Goal: Task Accomplishment & Management: Complete application form

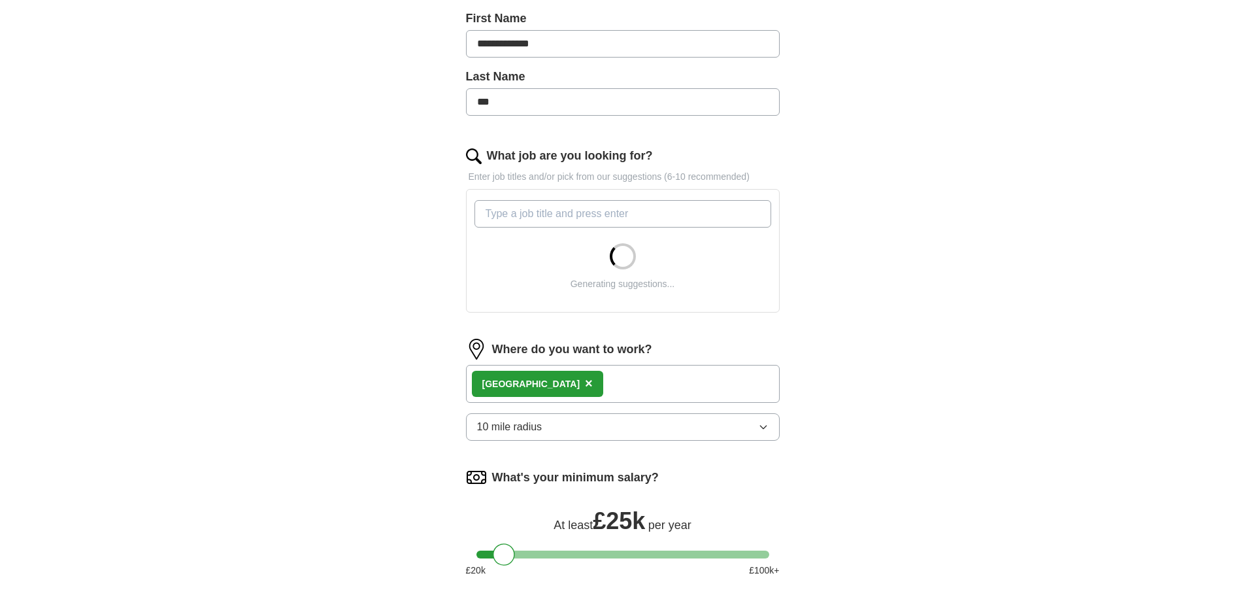
scroll to position [458, 0]
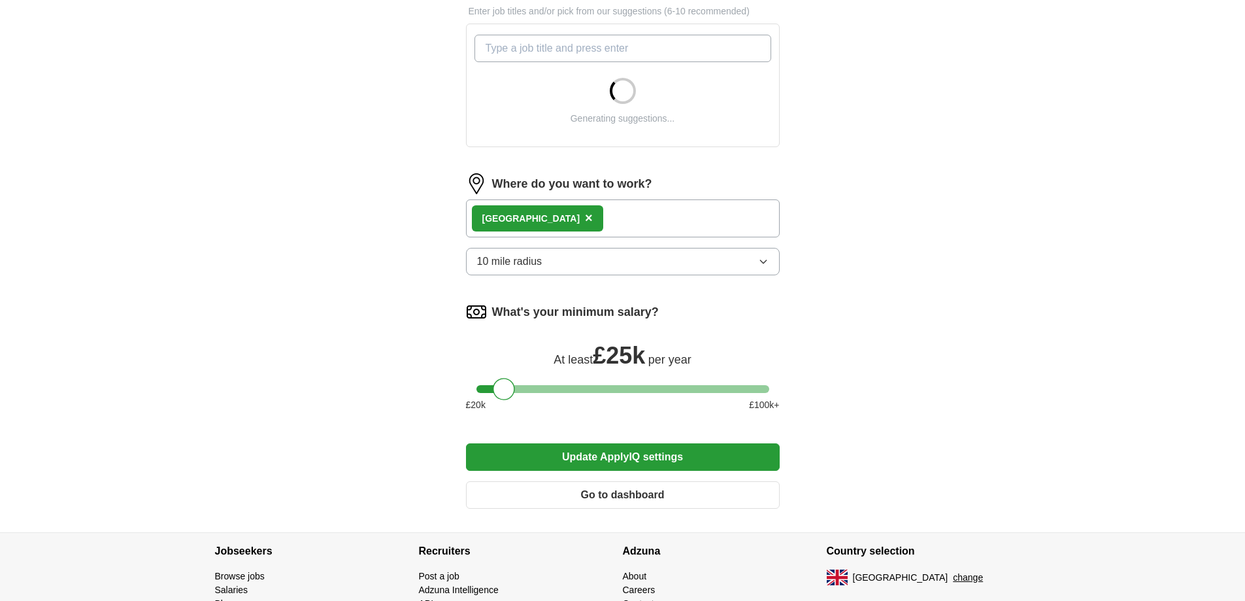
click at [585, 216] on span "×" at bounding box center [589, 217] width 8 height 14
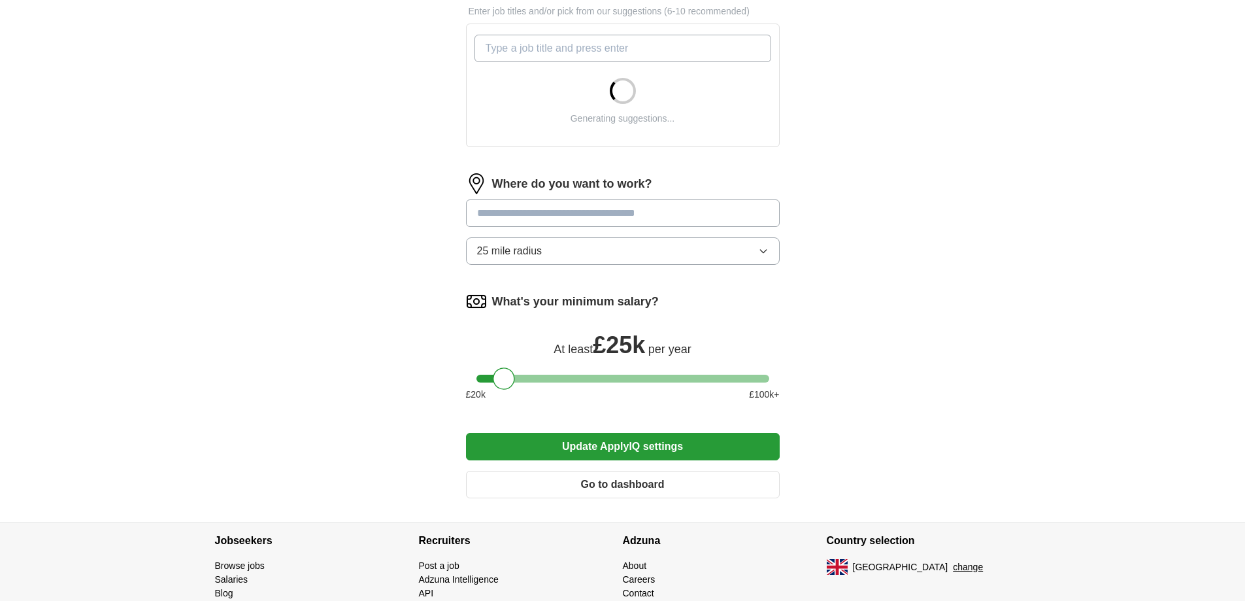
click at [569, 218] on input at bounding box center [623, 212] width 314 height 27
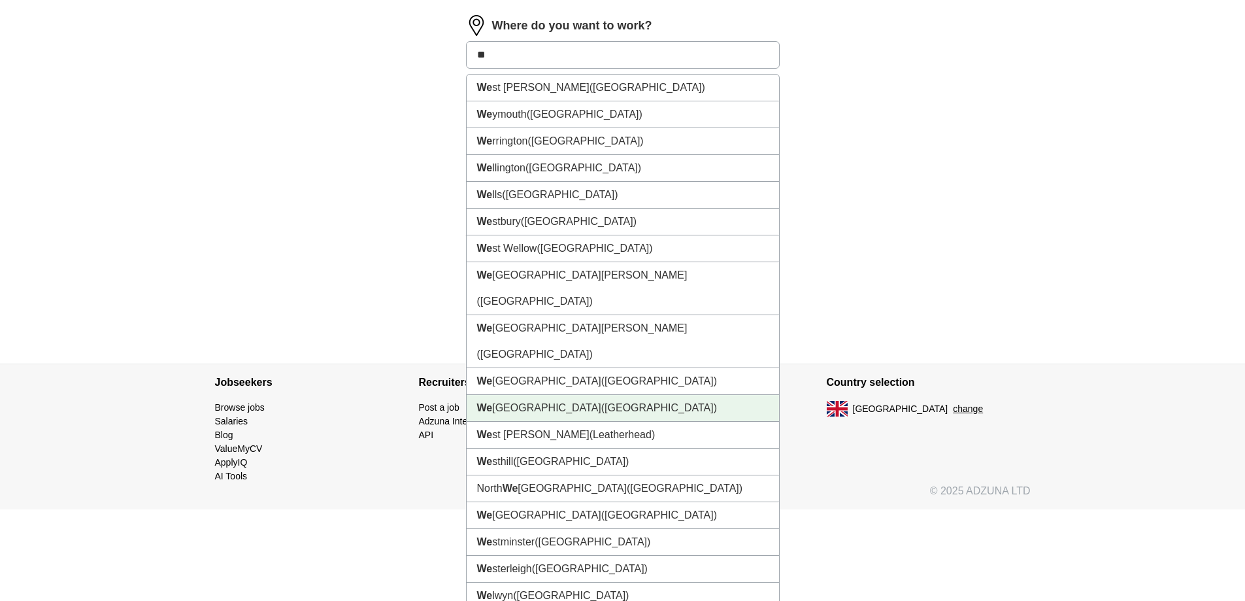
scroll to position [794, 0]
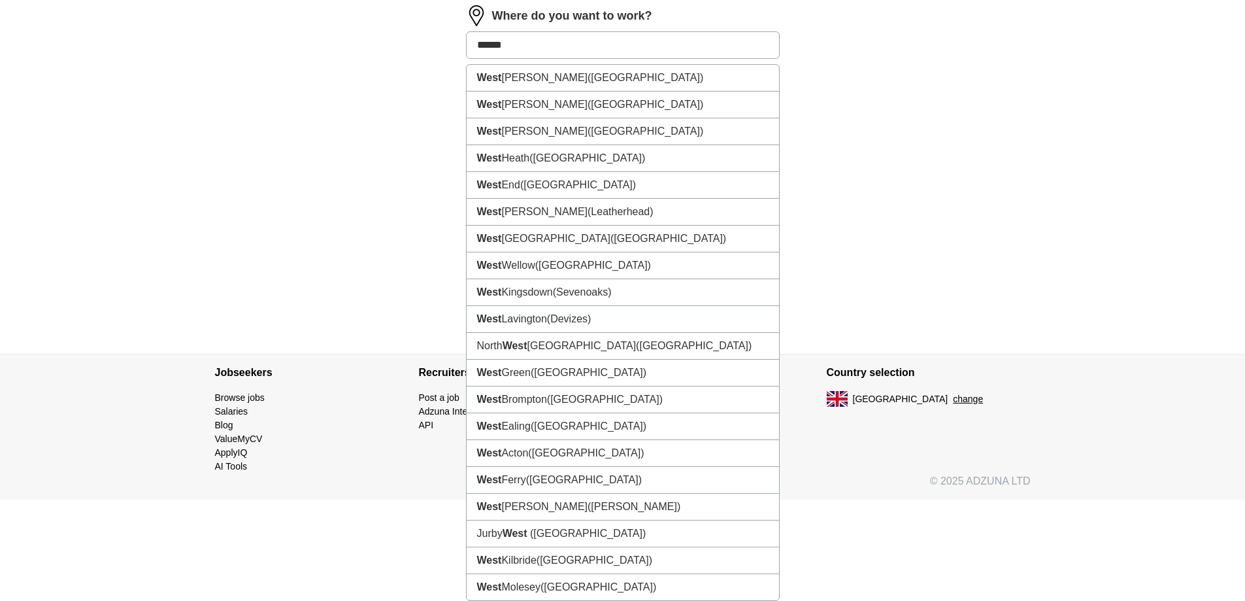
type input "*******"
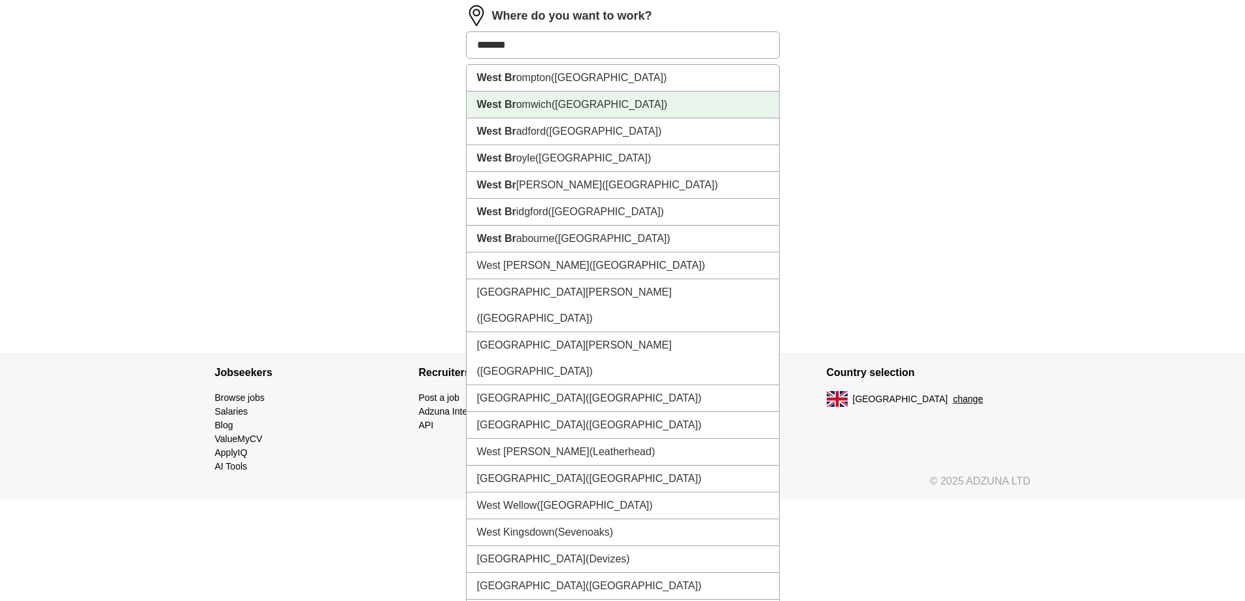
click at [535, 97] on li "West Br omwich (West Midlands)" at bounding box center [623, 105] width 312 height 27
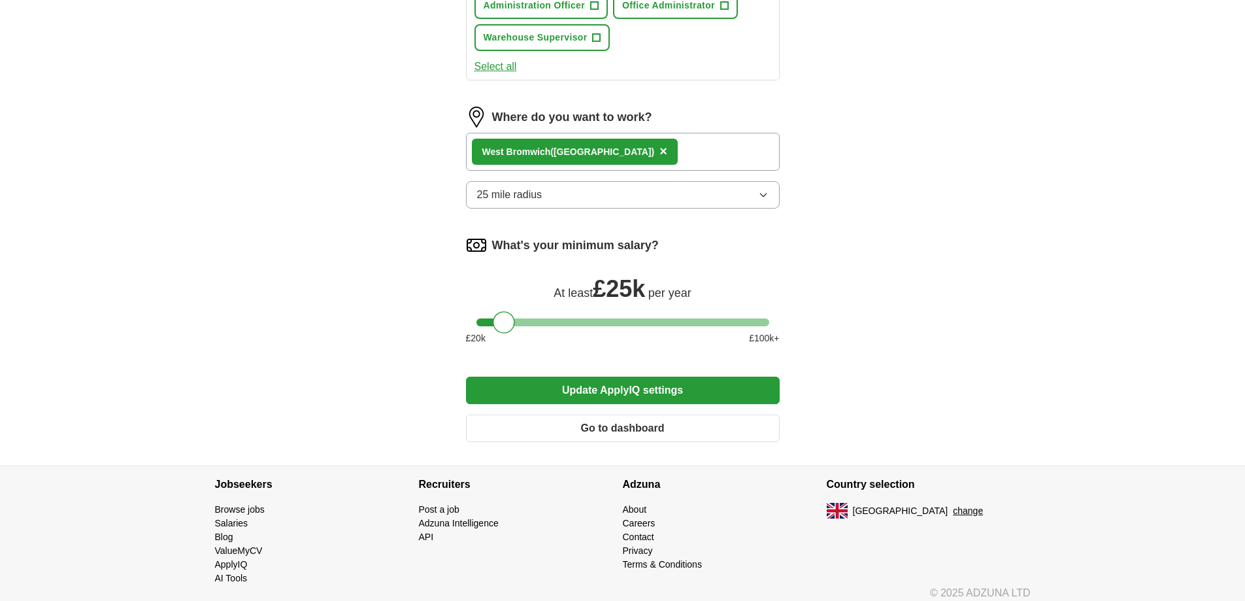
click at [675, 152] on div "West Br omwich (West Midlands) ×" at bounding box center [623, 152] width 314 height 38
click at [659, 136] on div "West Br omwich (West Midlands) ×" at bounding box center [623, 152] width 314 height 38
click at [665, 150] on div "West Br omwich (West Midlands) ×" at bounding box center [623, 152] width 314 height 38
click at [650, 195] on button "25 mile radius" at bounding box center [623, 194] width 314 height 27
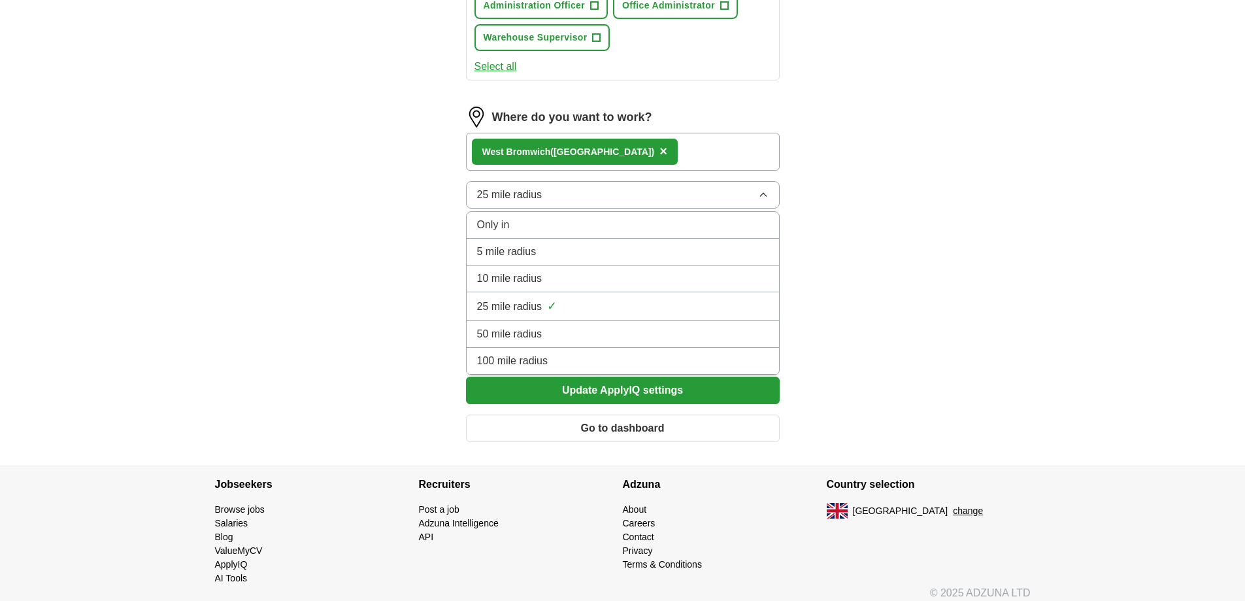
click at [603, 282] on div "10 mile radius" at bounding box center [623, 279] width 292 height 16
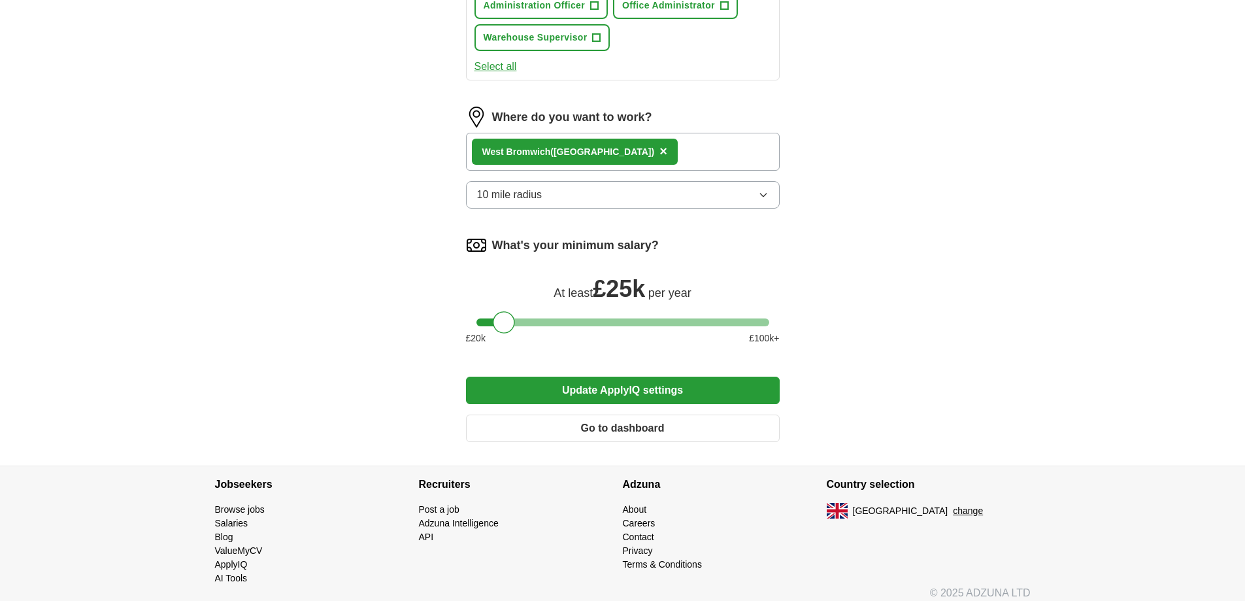
click at [660, 155] on span "×" at bounding box center [664, 151] width 8 height 14
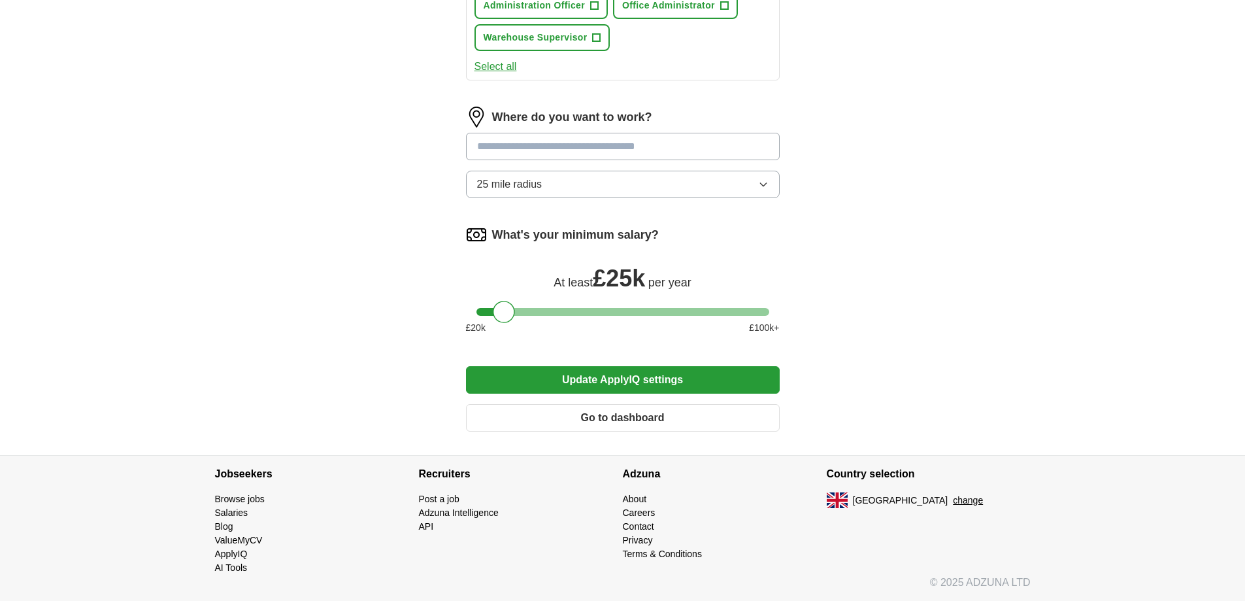
click at [574, 154] on input at bounding box center [623, 146] width 314 height 27
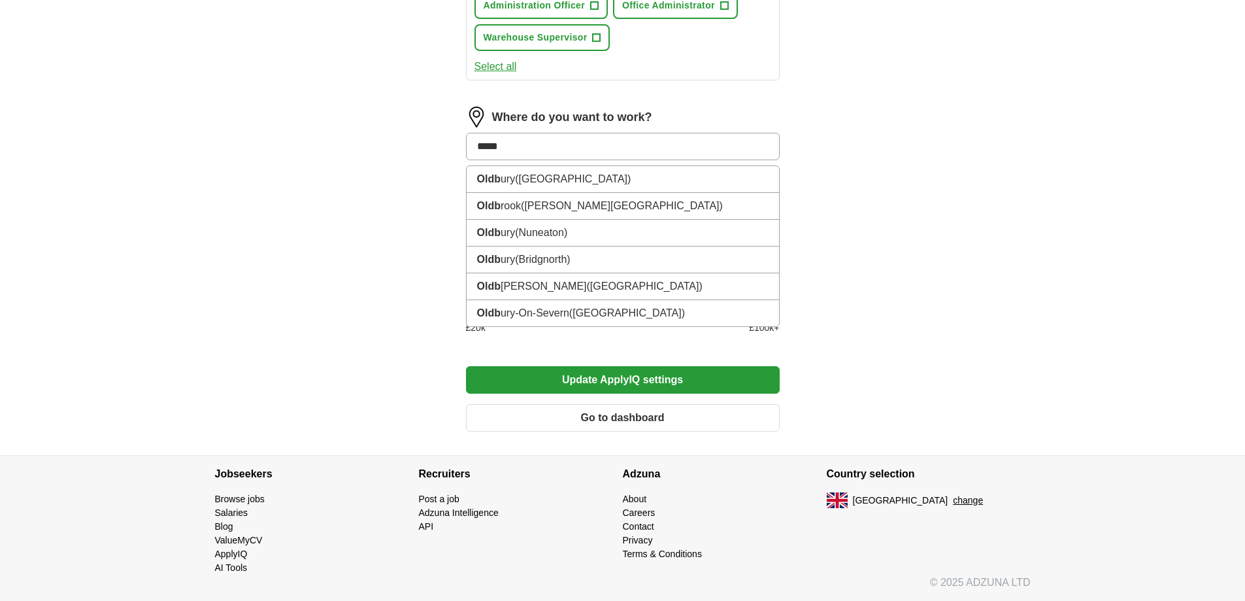
type input "******"
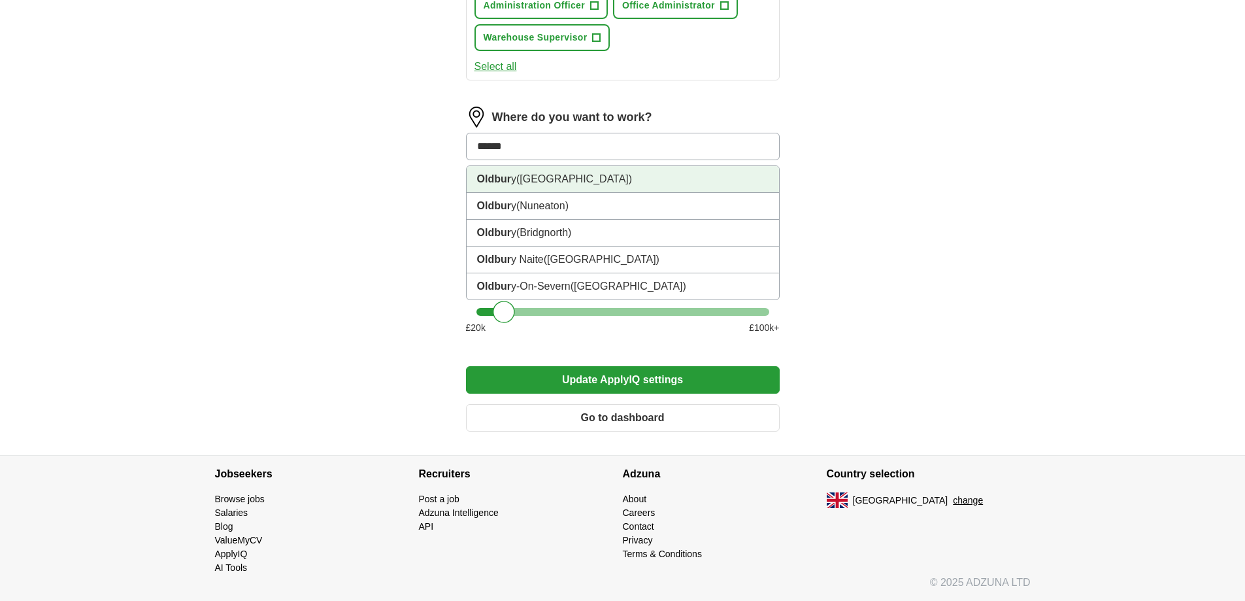
click at [545, 188] on li "Oldbur y (West Midlands)" at bounding box center [623, 179] width 312 height 27
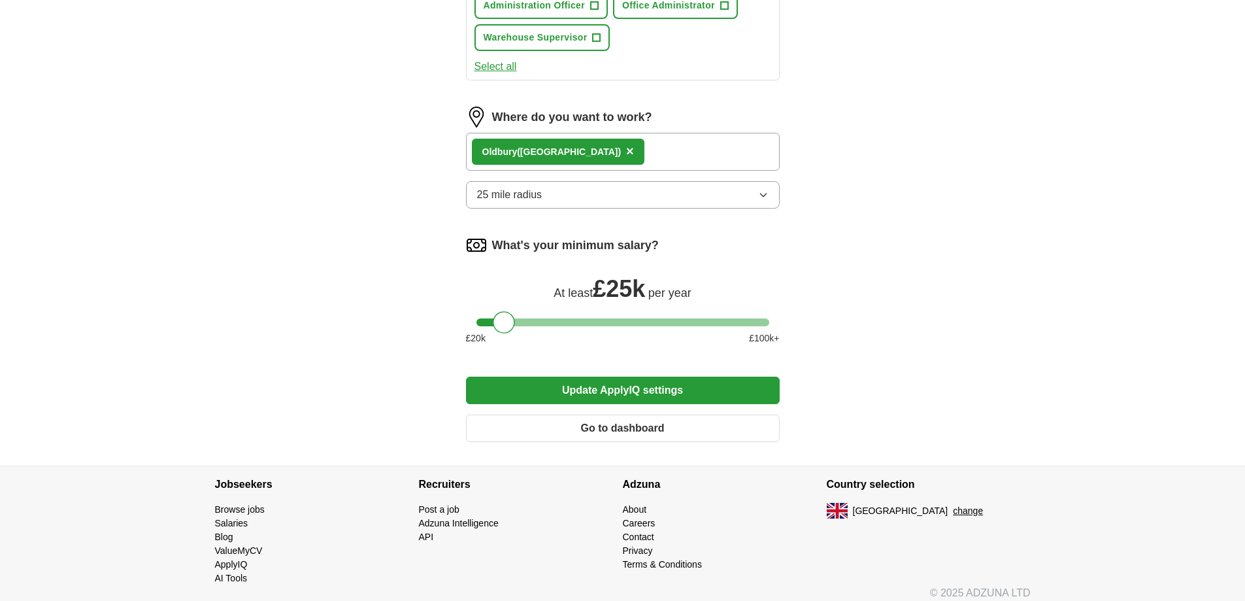
click at [543, 199] on button "25 mile radius" at bounding box center [623, 194] width 314 height 27
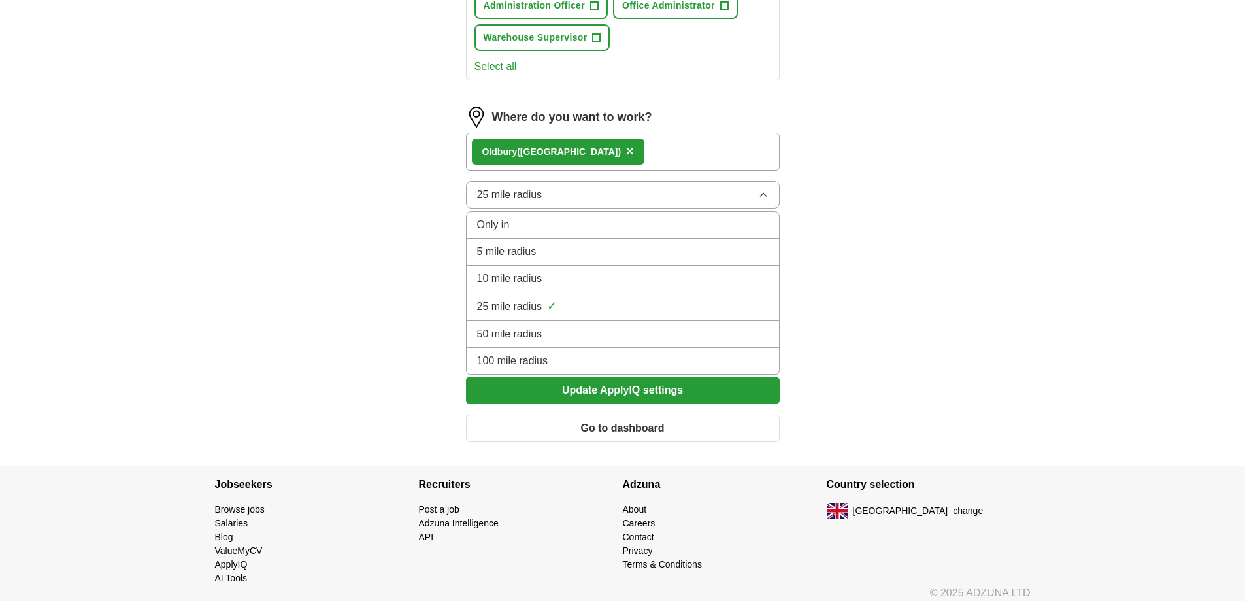
click at [540, 270] on li "10 mile radius" at bounding box center [623, 278] width 312 height 27
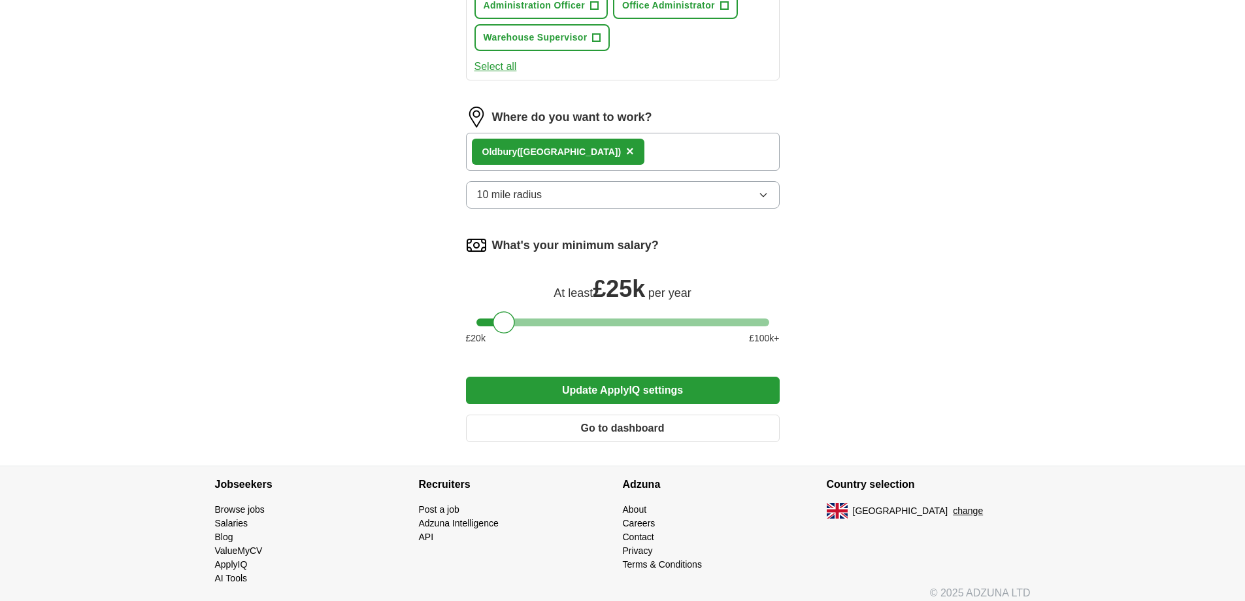
click at [571, 383] on button "Update ApplyIQ settings" at bounding box center [623, 390] width 314 height 27
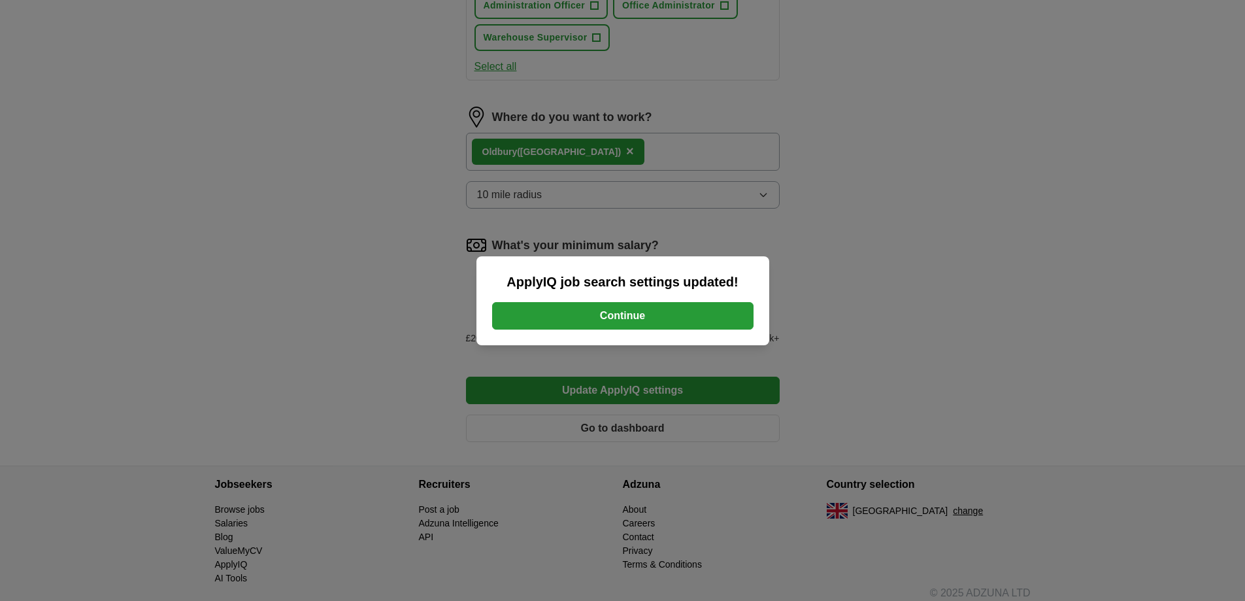
click at [597, 309] on button "Continue" at bounding box center [622, 315] width 261 height 27
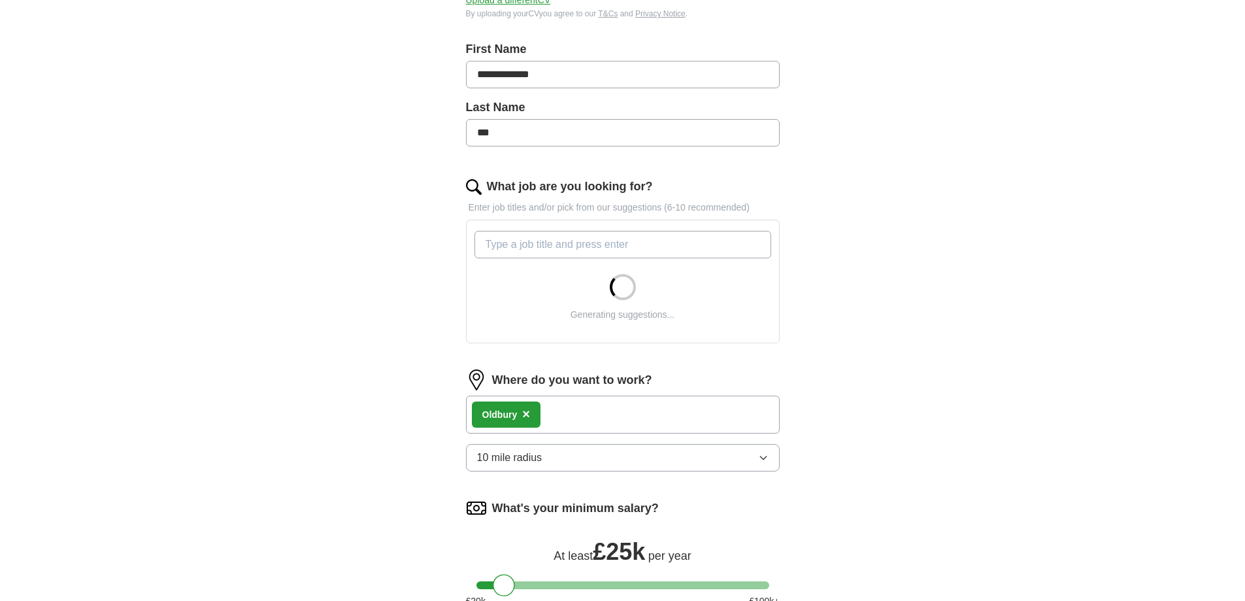
scroll to position [392, 0]
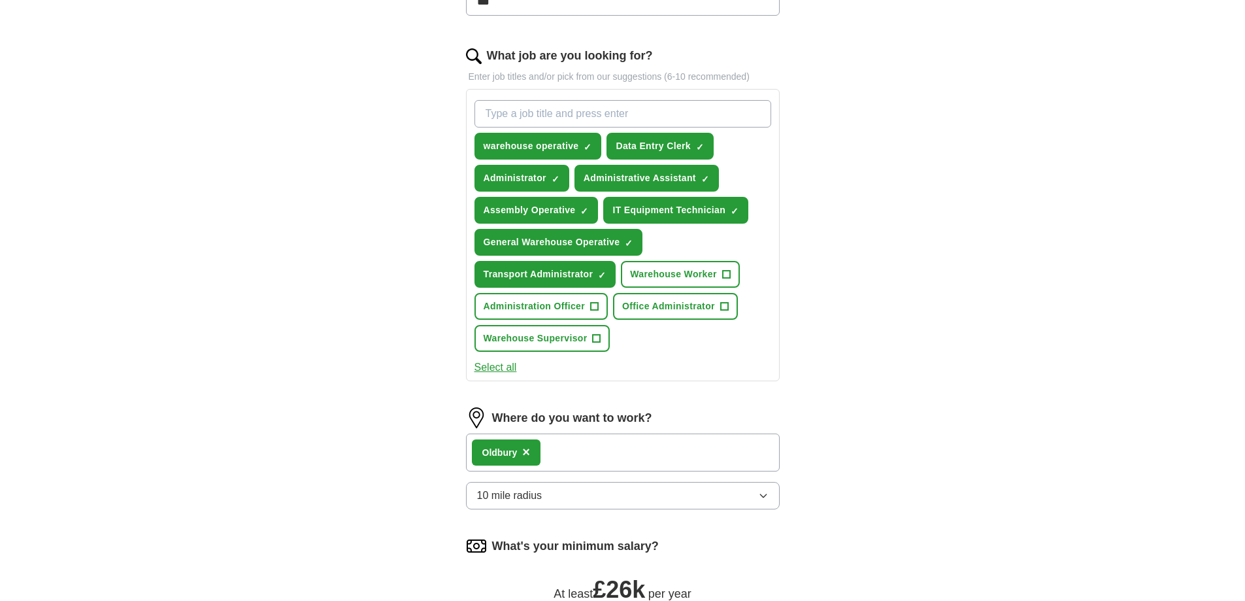
click at [512, 457] on form "**********" at bounding box center [623, 269] width 314 height 967
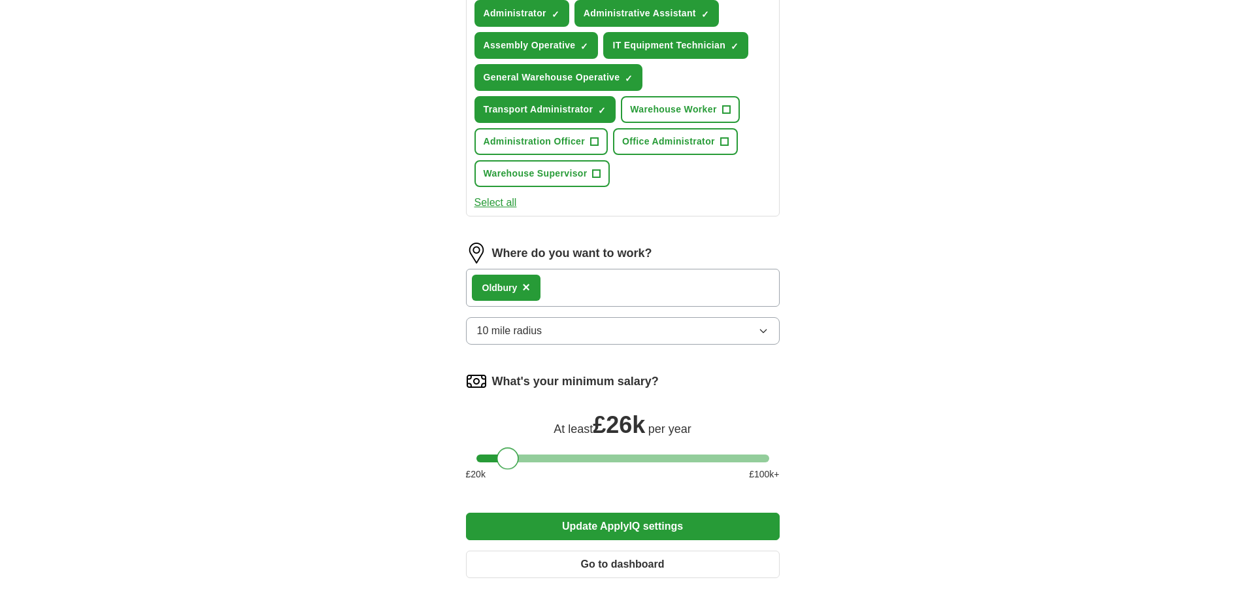
scroll to position [588, 0]
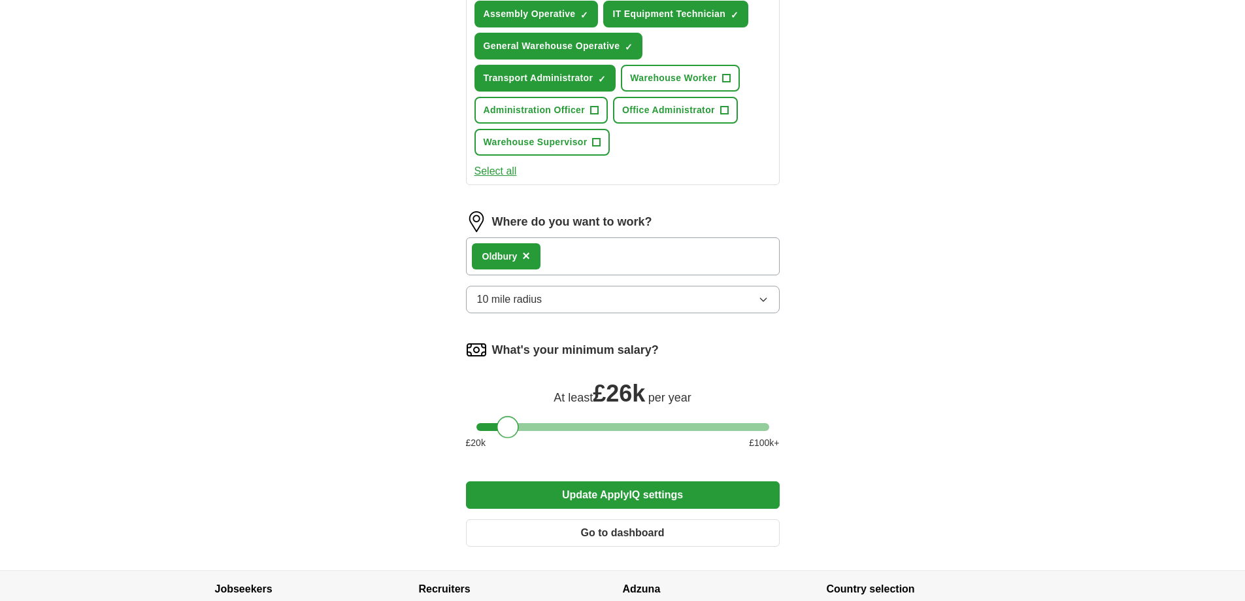
click at [596, 490] on button "Update ApplyIQ settings" at bounding box center [623, 494] width 314 height 27
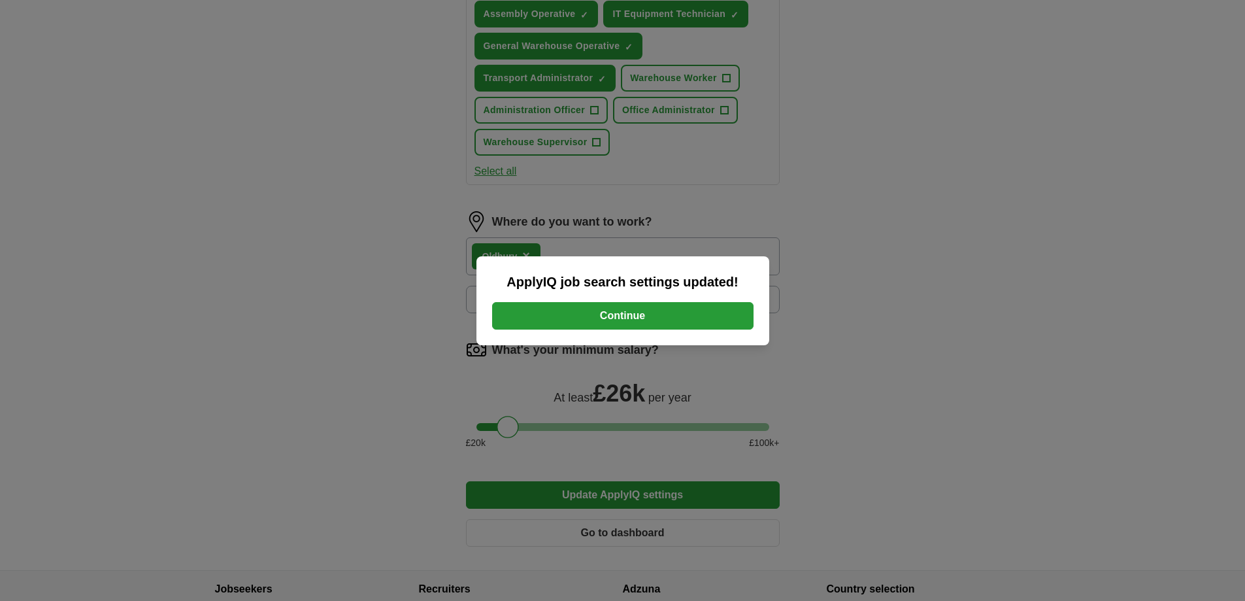
click at [635, 316] on button "Continue" at bounding box center [622, 315] width 261 height 27
